Goal: Navigation & Orientation: Find specific page/section

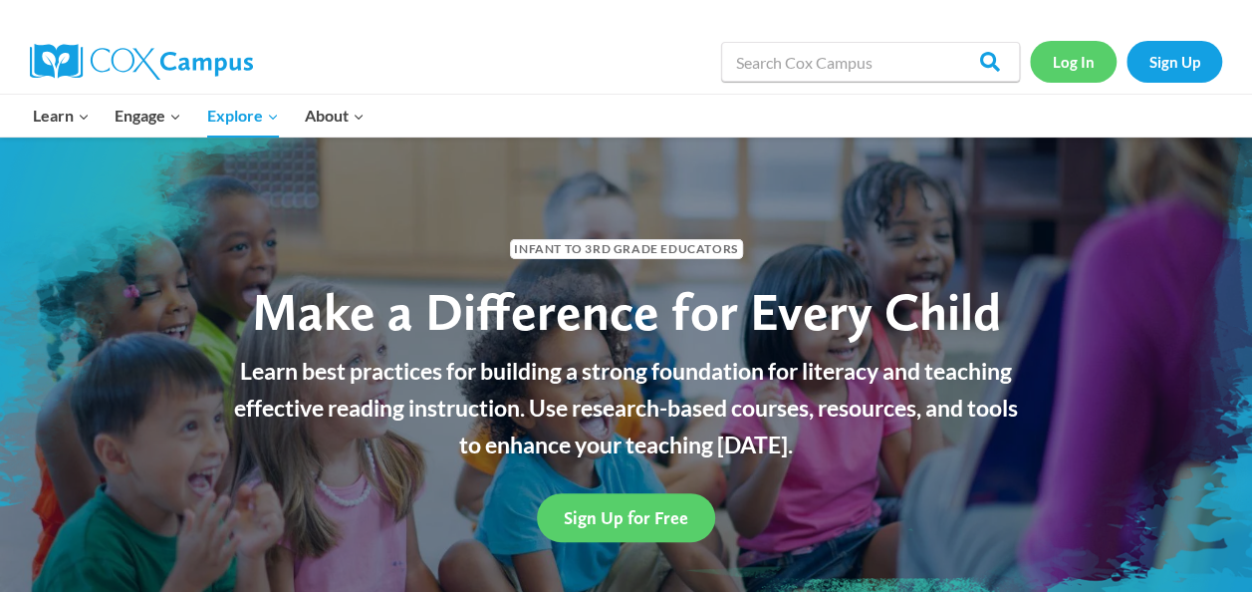
click at [1078, 60] on link "Log In" at bounding box center [1073, 61] width 87 height 41
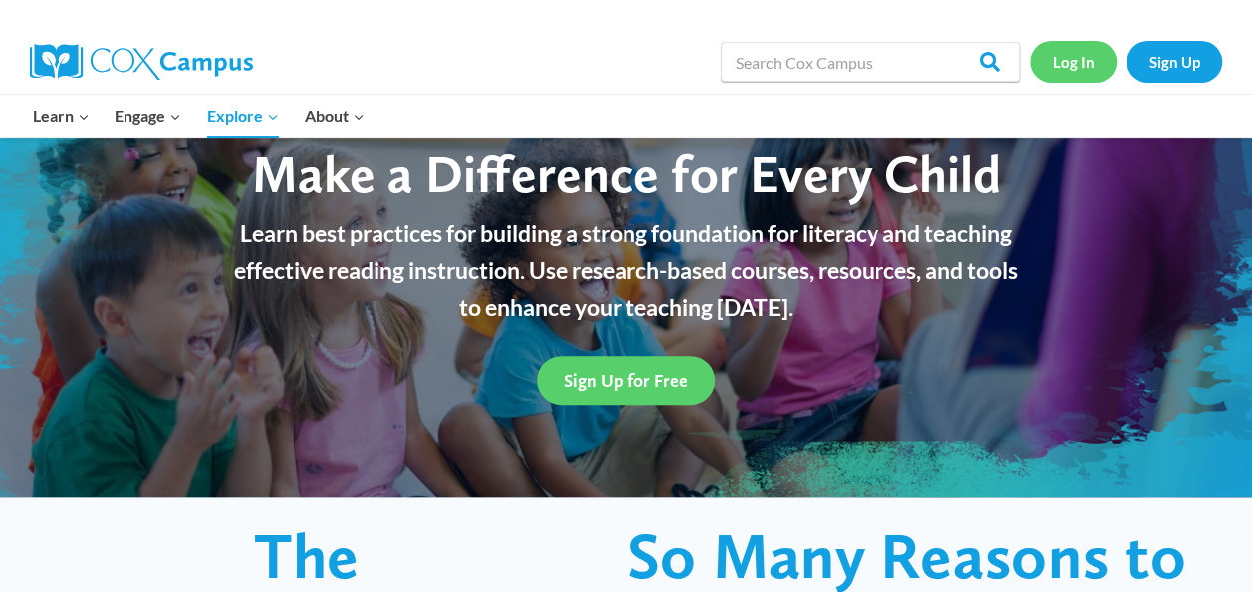
scroll to position [133, 0]
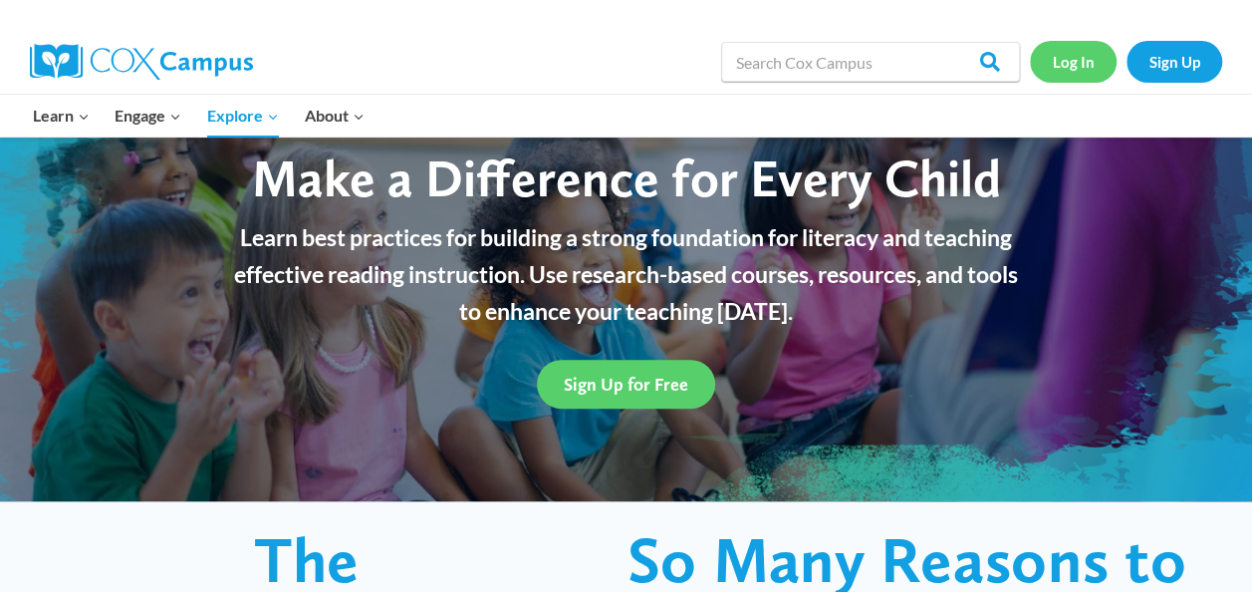
click at [1080, 68] on link "Log In" at bounding box center [1073, 61] width 87 height 41
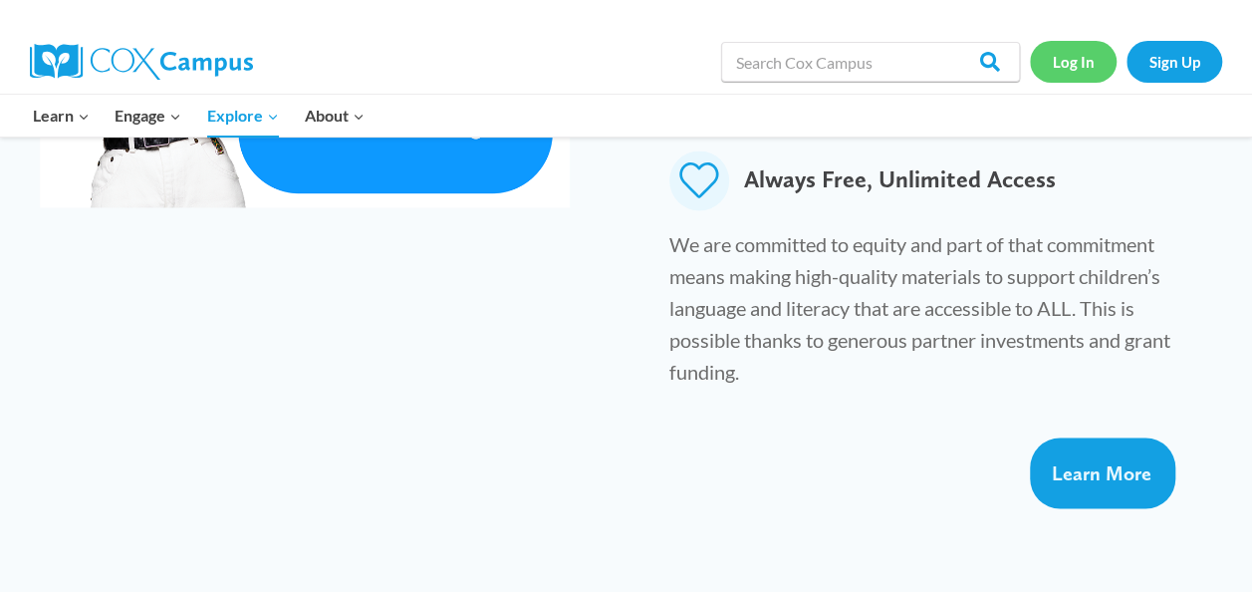
scroll to position [1470, 0]
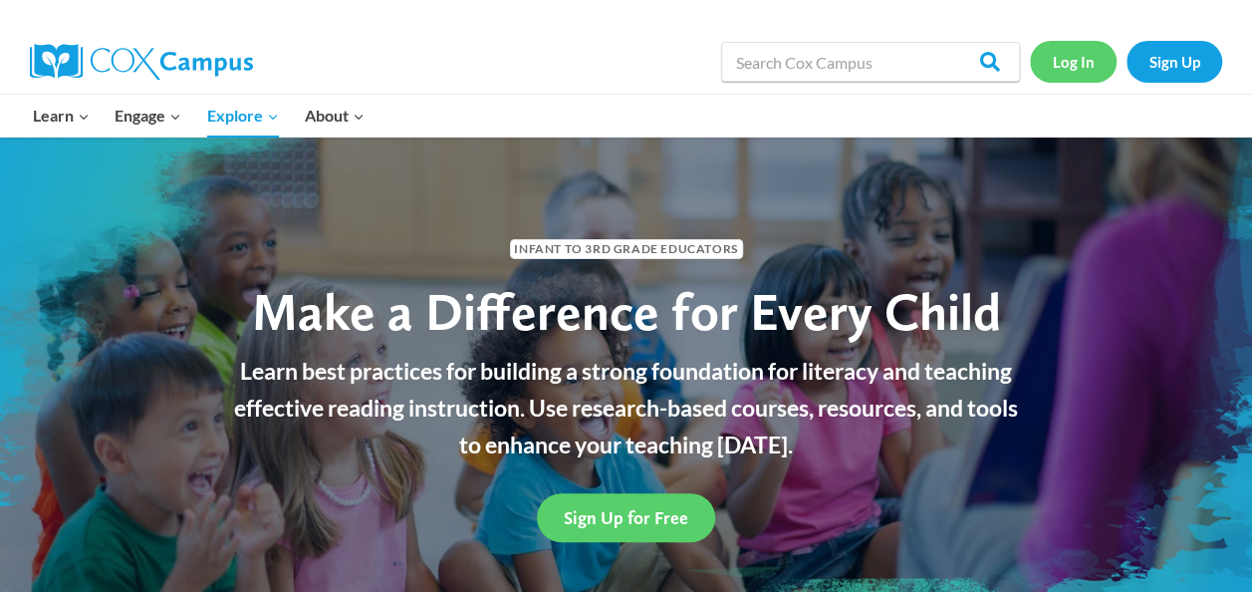
click at [1068, 57] on link "Log In" at bounding box center [1073, 61] width 87 height 41
